Goal: Task Accomplishment & Management: Manage account settings

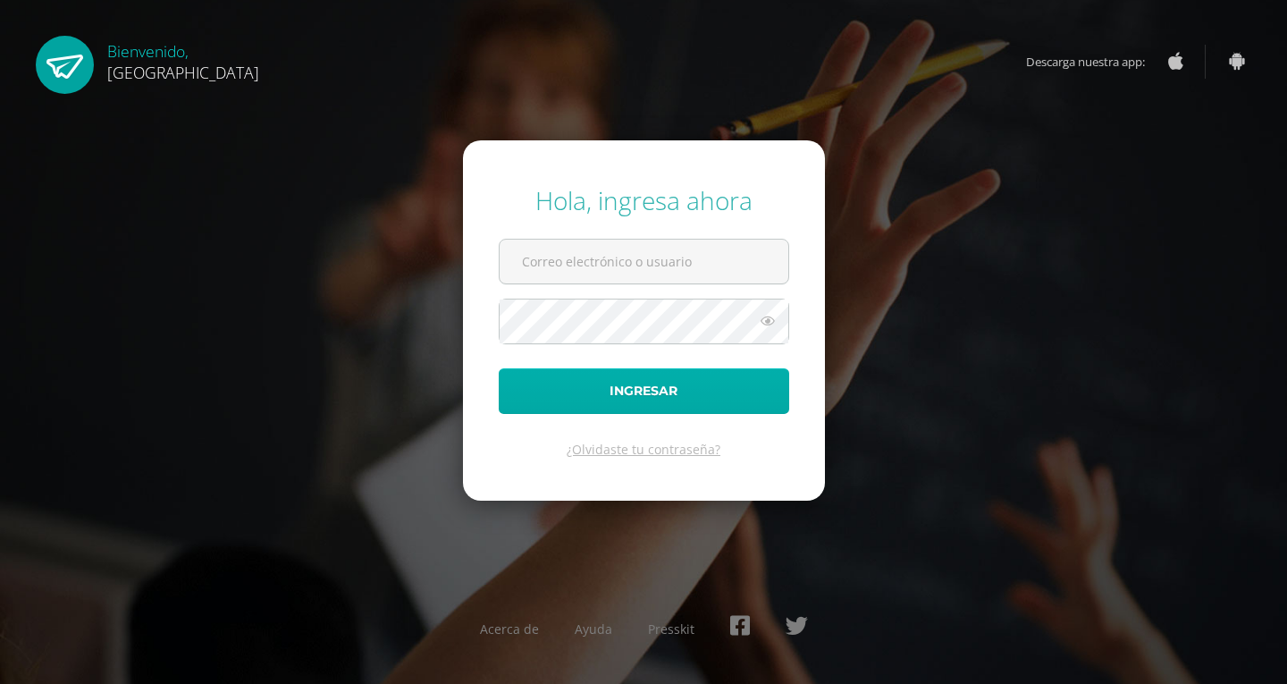
type input "[EMAIL_ADDRESS][DOMAIN_NAME]"
click at [560, 396] on button "Ingresar" at bounding box center [644, 391] width 290 height 46
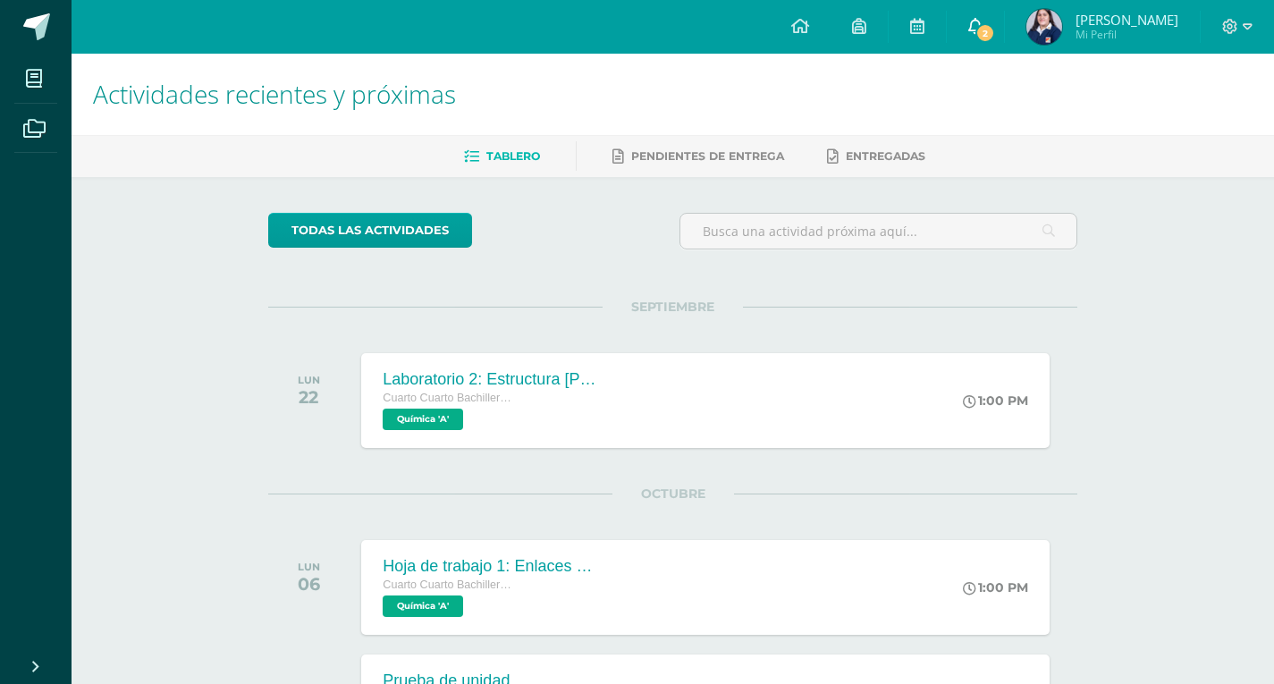
click at [995, 31] on span "2" at bounding box center [985, 33] width 20 height 20
click at [699, 95] on h1 "Actividades recientes y próximas" at bounding box center [672, 94] width 1159 height 81
click at [977, 20] on link "0" at bounding box center [975, 27] width 57 height 54
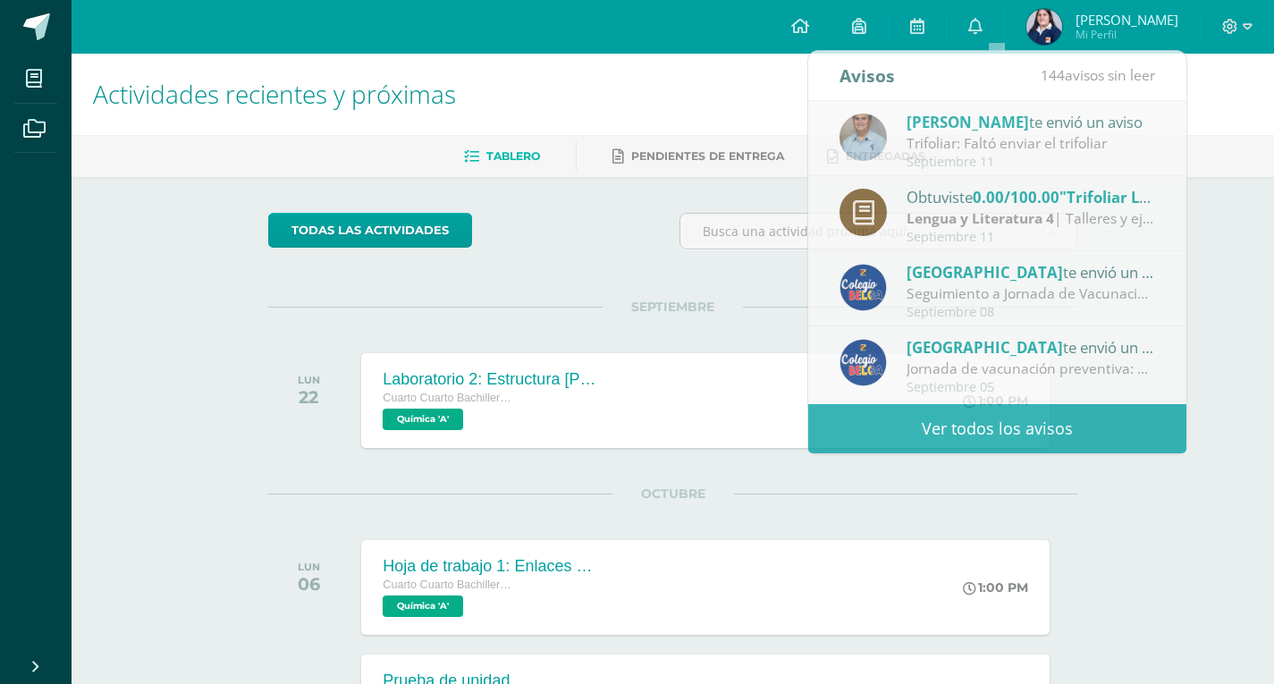
click at [757, 103] on h1 "Actividades recientes y próximas" at bounding box center [672, 94] width 1159 height 81
